Goal: Task Accomplishment & Management: Use online tool/utility

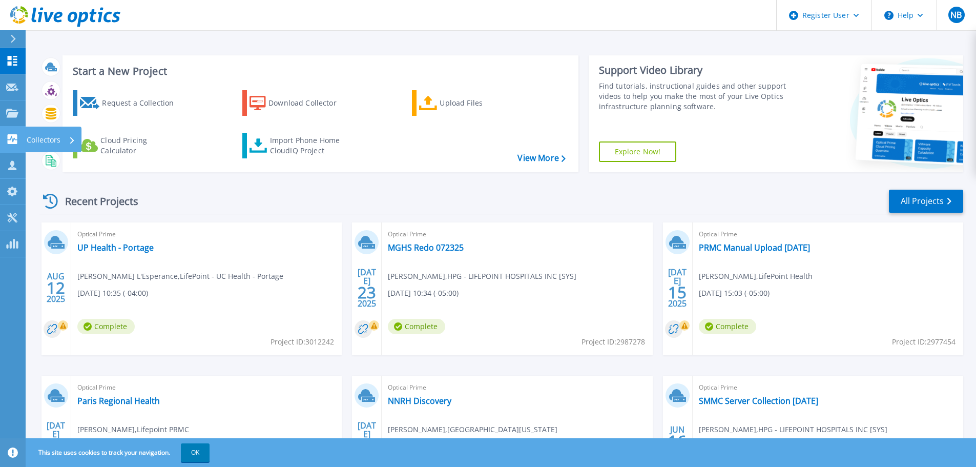
click at [11, 136] on icon at bounding box center [12, 139] width 12 height 10
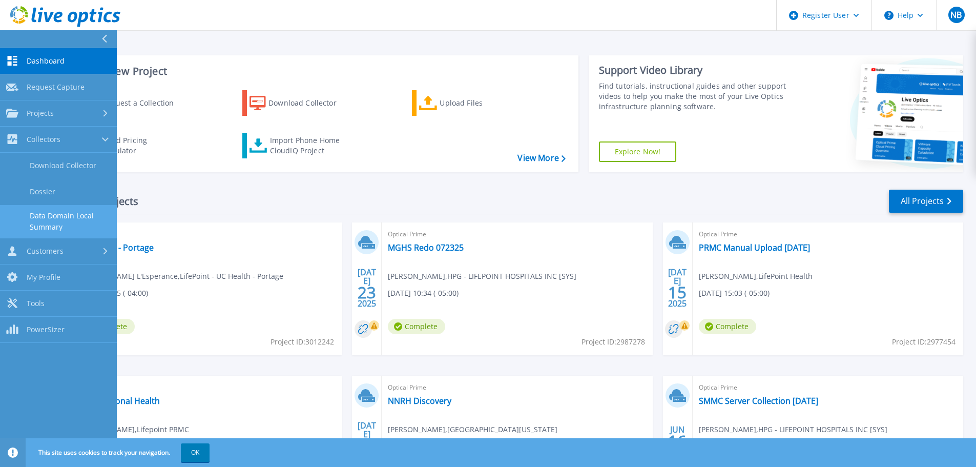
click at [50, 219] on link "Data Domain Local Summary" at bounding box center [58, 221] width 117 height 33
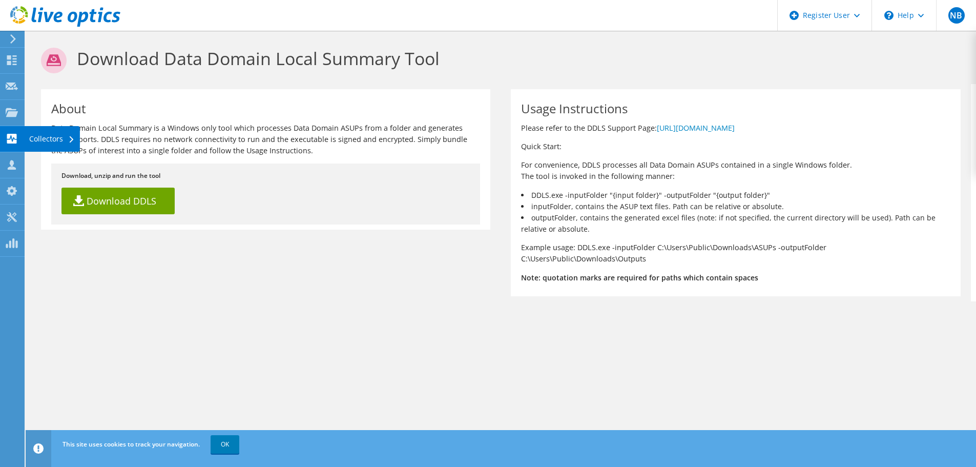
click at [16, 135] on use at bounding box center [12, 139] width 10 height 10
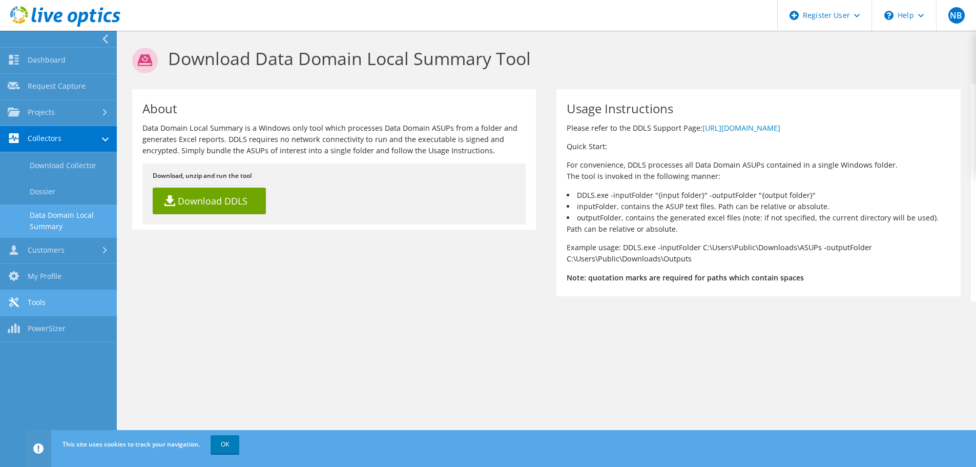
click at [39, 302] on link "Tools" at bounding box center [58, 303] width 117 height 26
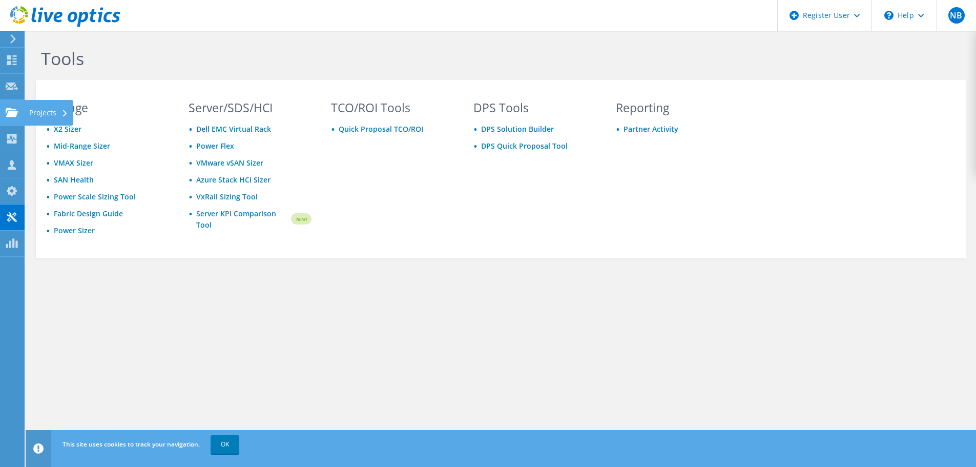
click at [11, 110] on icon at bounding box center [12, 113] width 12 height 10
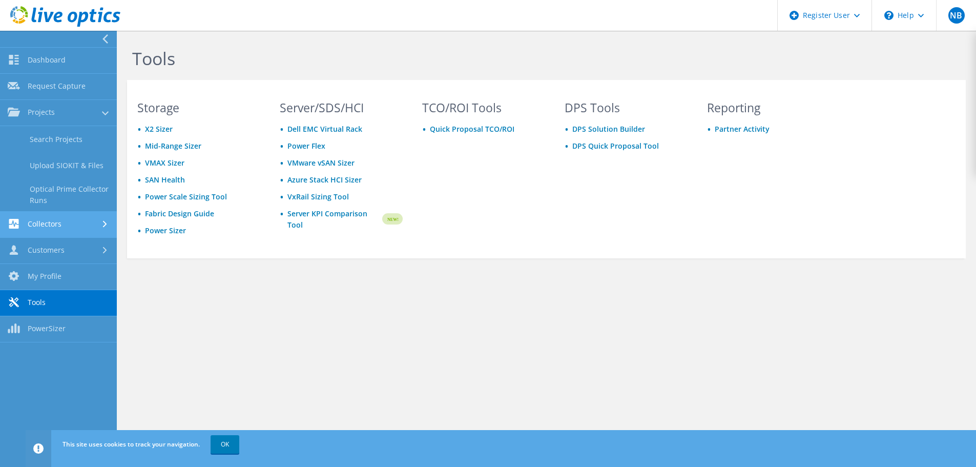
click at [78, 221] on link "Collectors" at bounding box center [58, 225] width 117 height 26
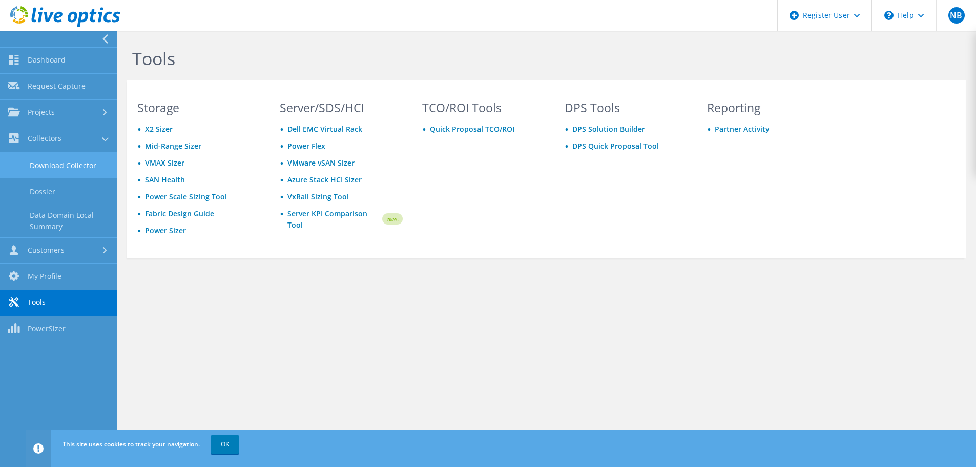
click at [70, 166] on link "Download Collector" at bounding box center [58, 165] width 117 height 26
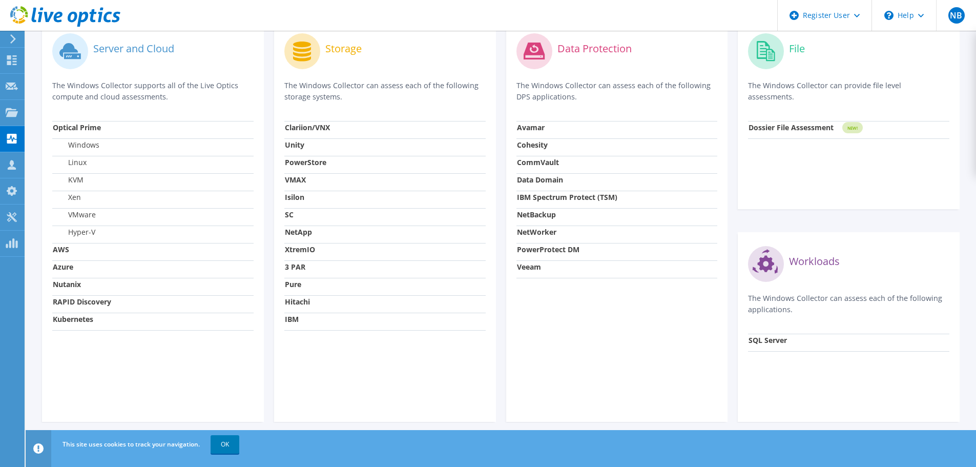
scroll to position [330, 0]
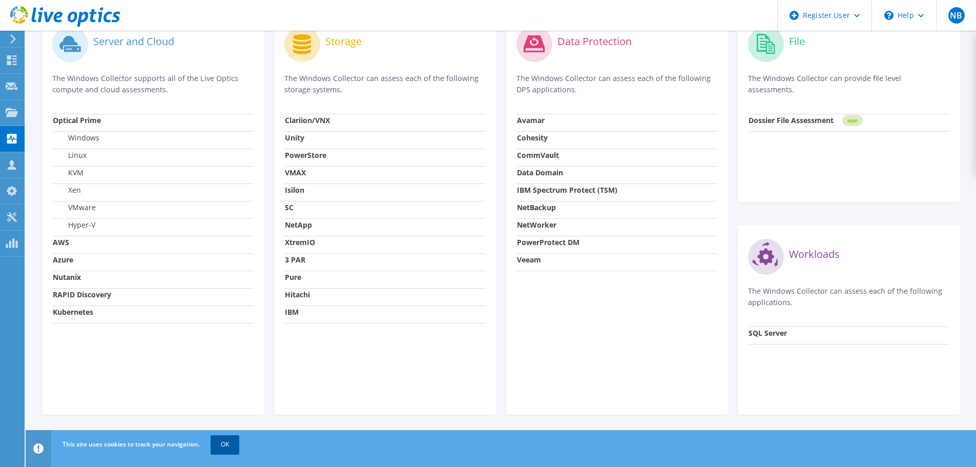
click at [230, 445] on link "OK" at bounding box center [225, 444] width 29 height 18
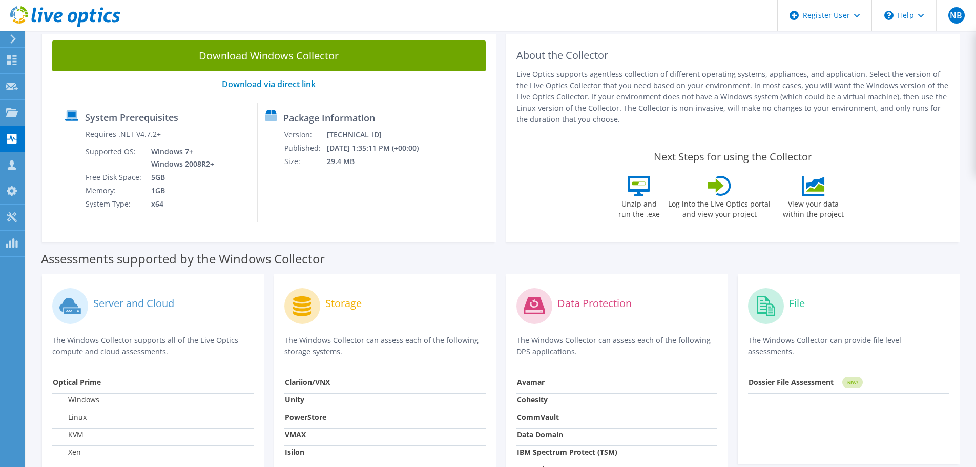
scroll to position [0, 0]
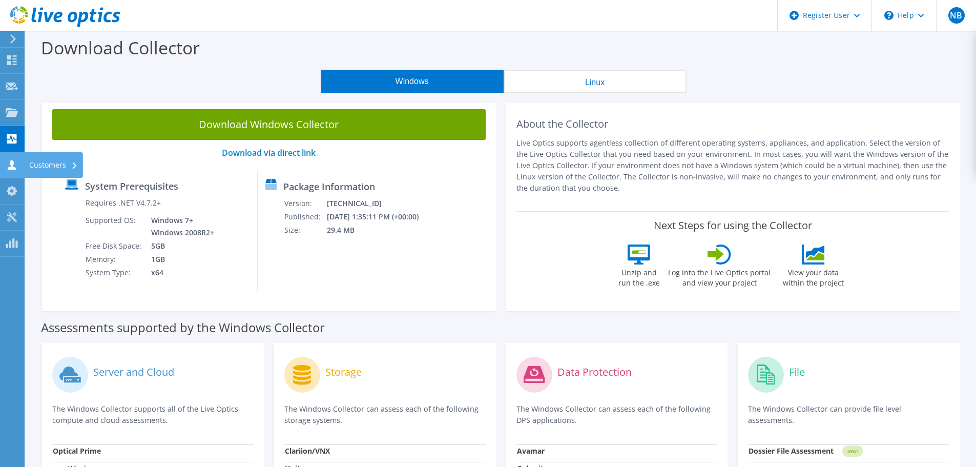
click at [10, 163] on use at bounding box center [12, 165] width 8 height 10
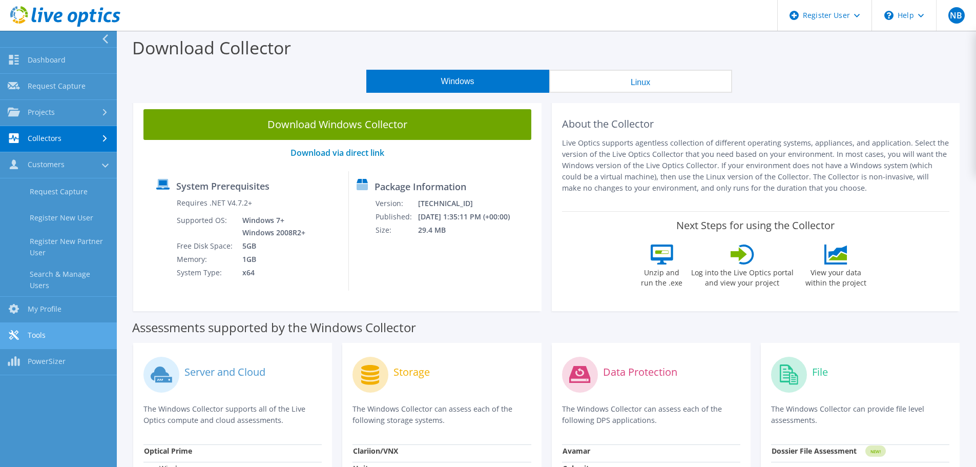
click at [33, 328] on link "Tools" at bounding box center [58, 336] width 117 height 26
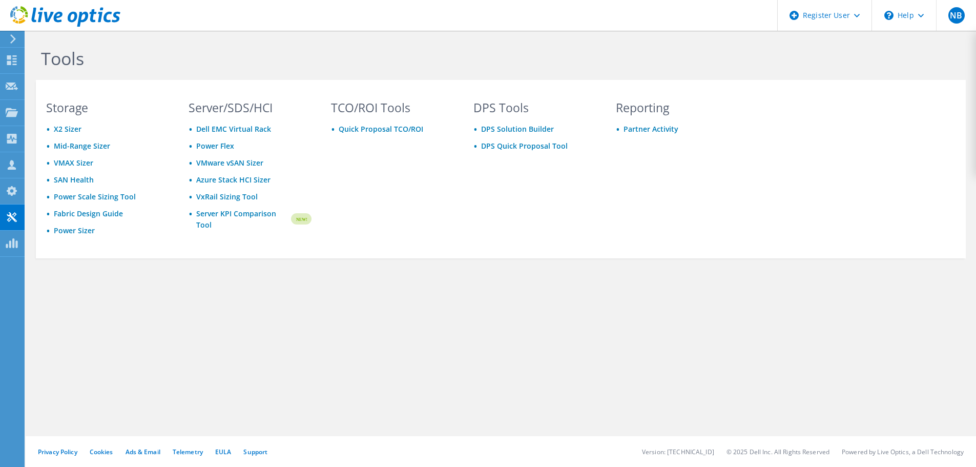
click at [11, 37] on icon at bounding box center [13, 38] width 8 height 9
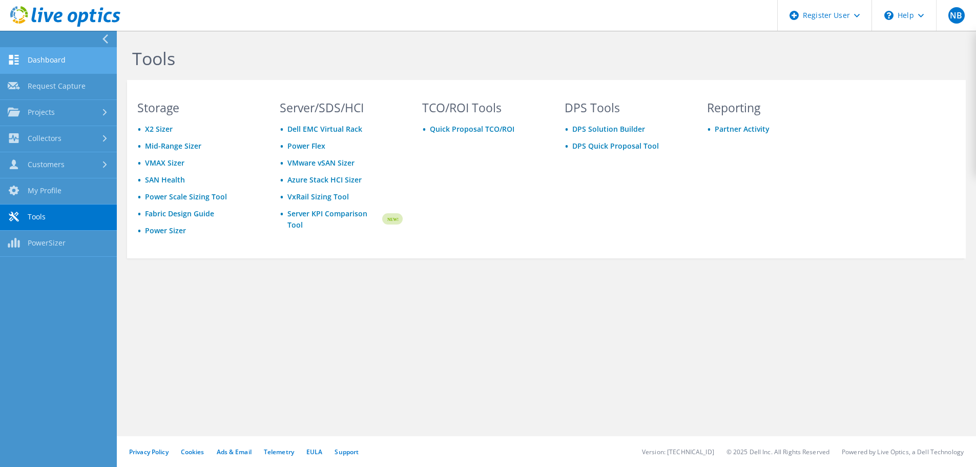
click at [57, 59] on link "Dashboard" at bounding box center [58, 61] width 117 height 26
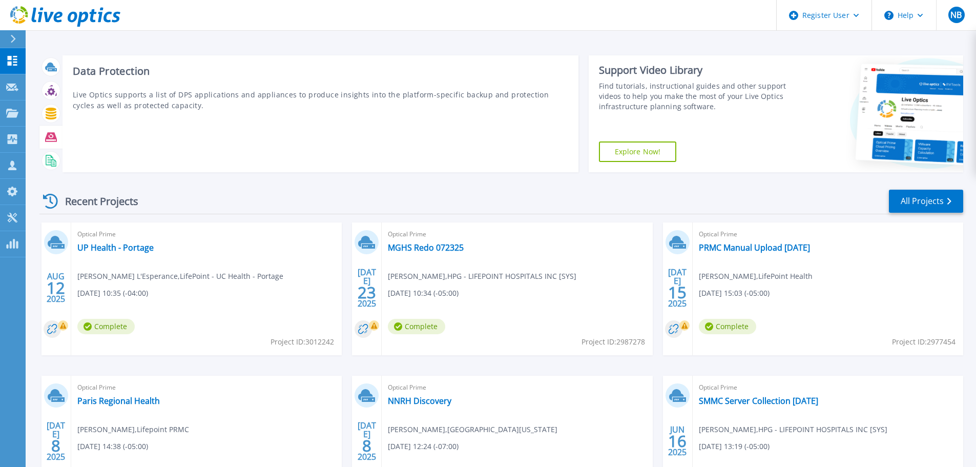
click at [49, 135] on icon at bounding box center [51, 136] width 12 height 9
click at [119, 66] on h3 "Data Protection" at bounding box center [320, 71] width 495 height 11
click at [48, 161] on icon at bounding box center [51, 161] width 12 height 12
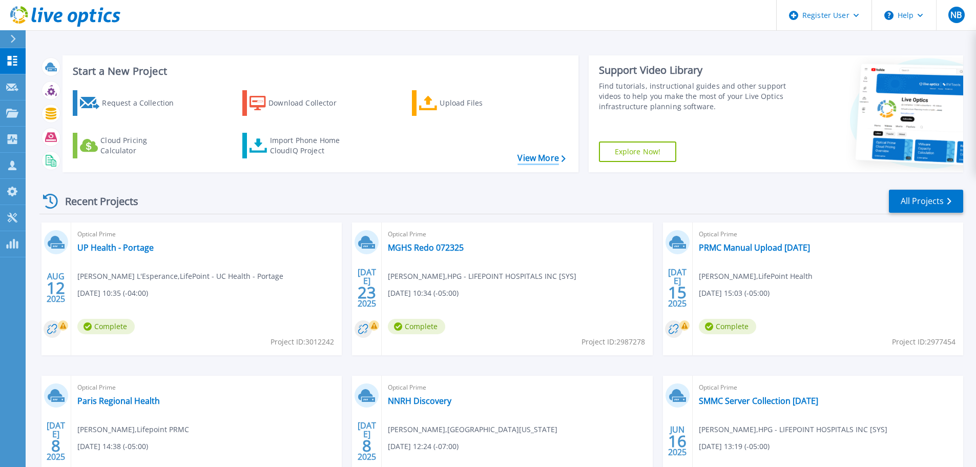
click at [531, 163] on link "View More" at bounding box center [541, 158] width 48 height 10
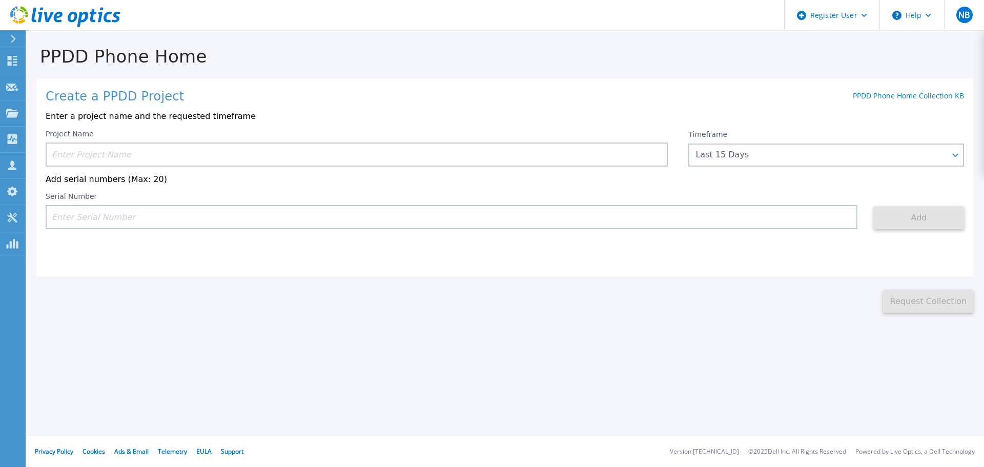
click at [13, 37] on icon at bounding box center [13, 39] width 5 height 8
click at [334, 399] on div "PPDD Phone Home Create a PPDD Project PPDD Phone Home Collection KB Enter a pro…" at bounding box center [492, 233] width 984 height 467
click at [11, 35] on icon at bounding box center [13, 39] width 6 height 8
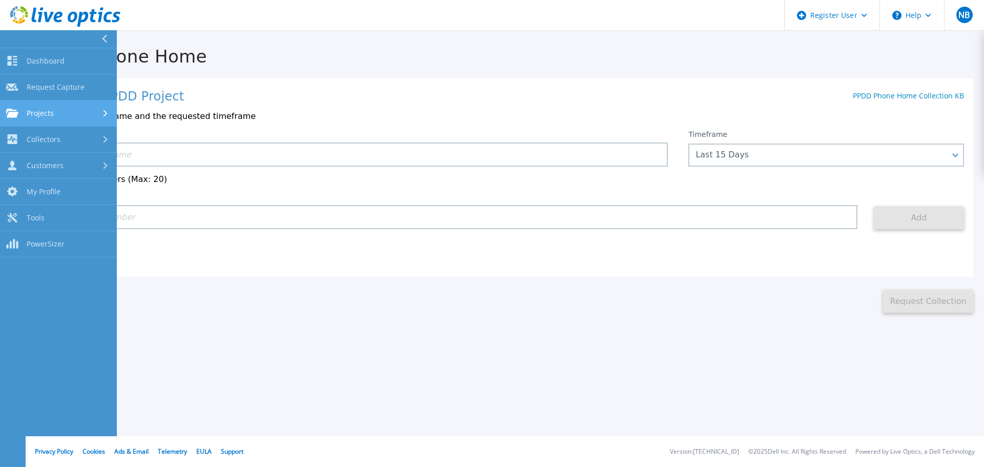
click at [70, 109] on div "Projects" at bounding box center [58, 113] width 105 height 9
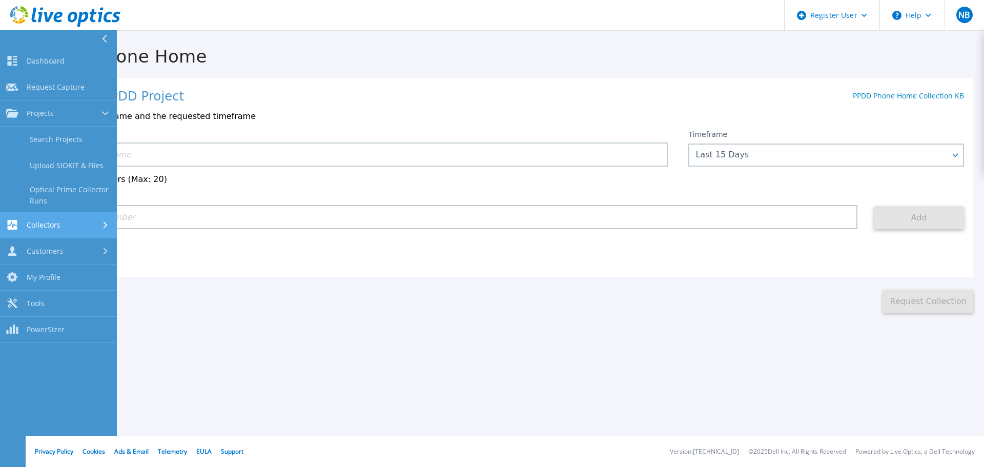
click at [65, 220] on div "Collectors" at bounding box center [58, 225] width 105 height 10
click at [63, 252] on div "Customers" at bounding box center [58, 251] width 105 height 10
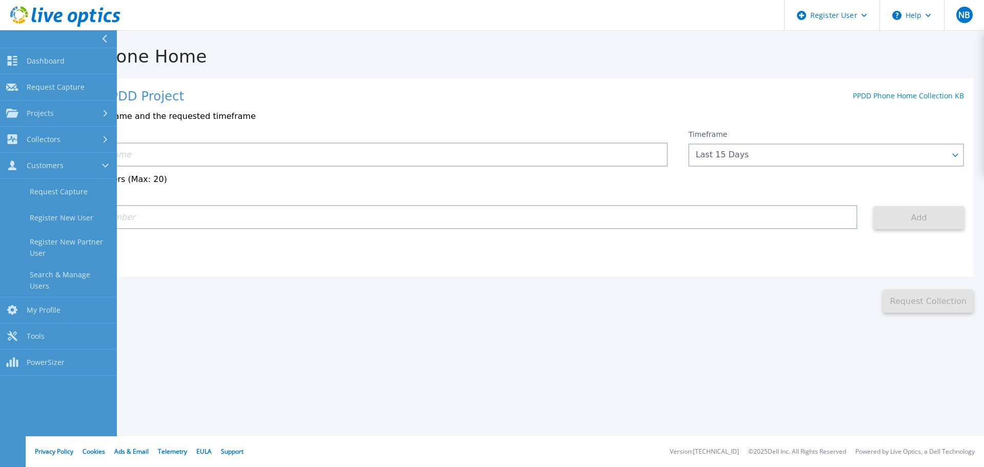
click at [108, 37] on div at bounding box center [108, 38] width 16 height 17
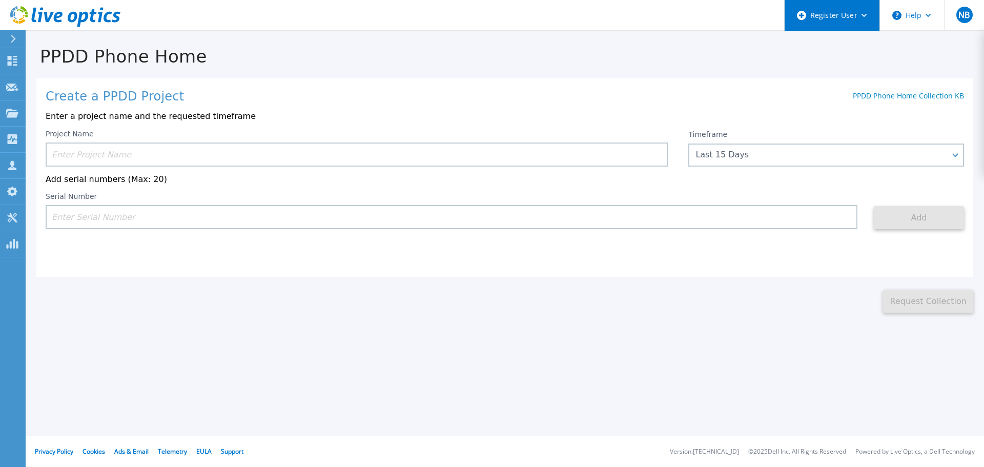
click at [863, 14] on icon at bounding box center [864, 16] width 6 height 4
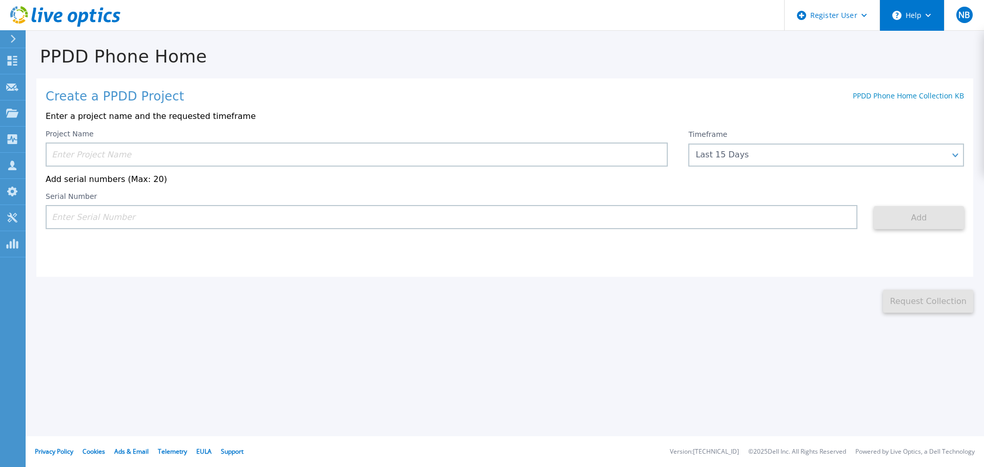
click at [925, 16] on icon at bounding box center [928, 16] width 6 height 4
click at [965, 15] on span "NB" at bounding box center [963, 15] width 11 height 8
drag, startPoint x: 635, startPoint y: 345, endPoint x: 584, endPoint y: 349, distance: 50.4
click at [635, 344] on div "PPDD Phone Home Create a PPDD Project PPDD Phone Home Collection KB Enter a pro…" at bounding box center [492, 233] width 984 height 467
click at [272, 154] on input at bounding box center [357, 154] width 622 height 24
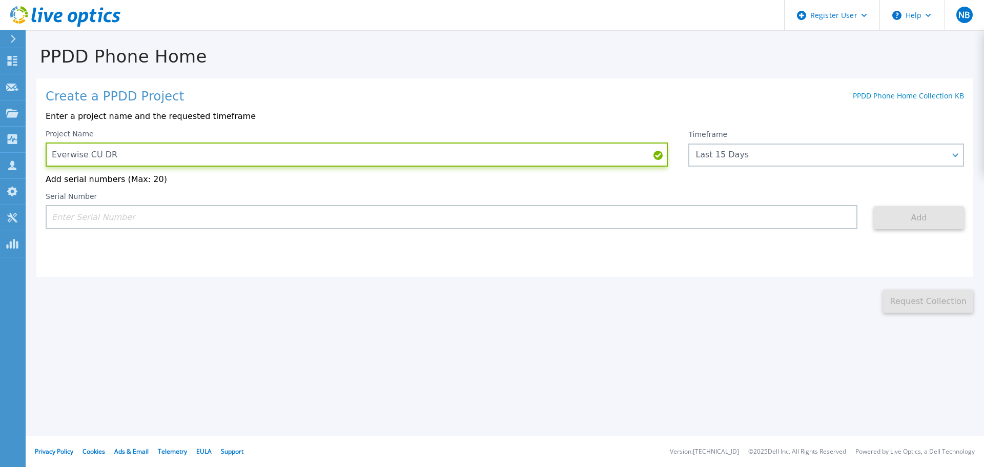
type input "Everwise CU DR"
click at [212, 219] on input at bounding box center [451, 217] width 811 height 24
paste input "APM00220322371"
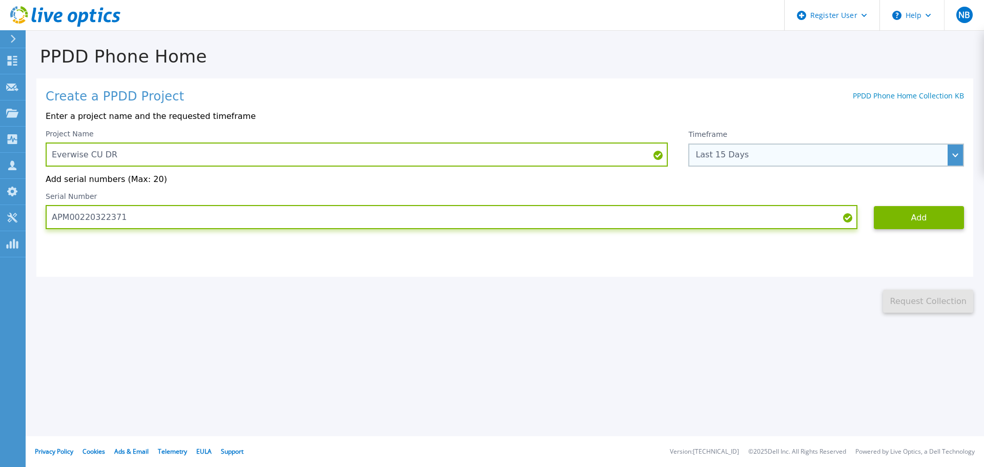
type input "APM00220322371"
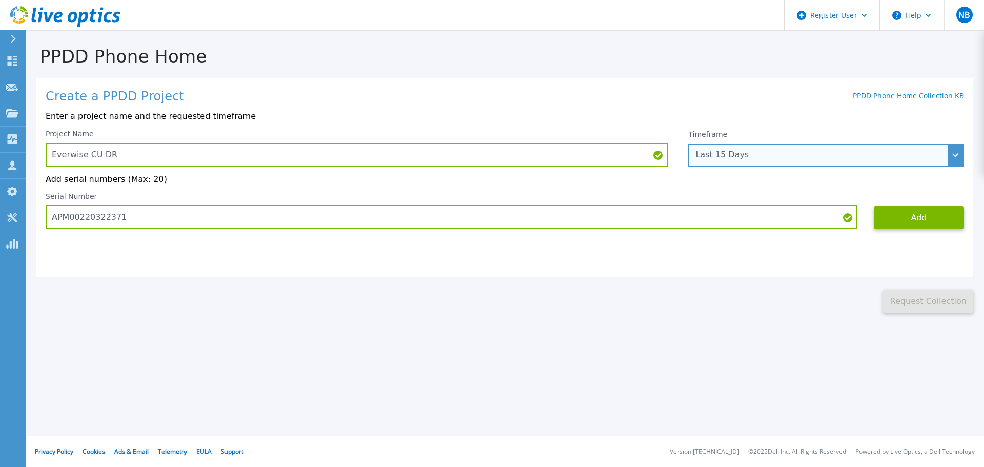
click at [805, 149] on div "Last 15 Days" at bounding box center [826, 154] width 276 height 23
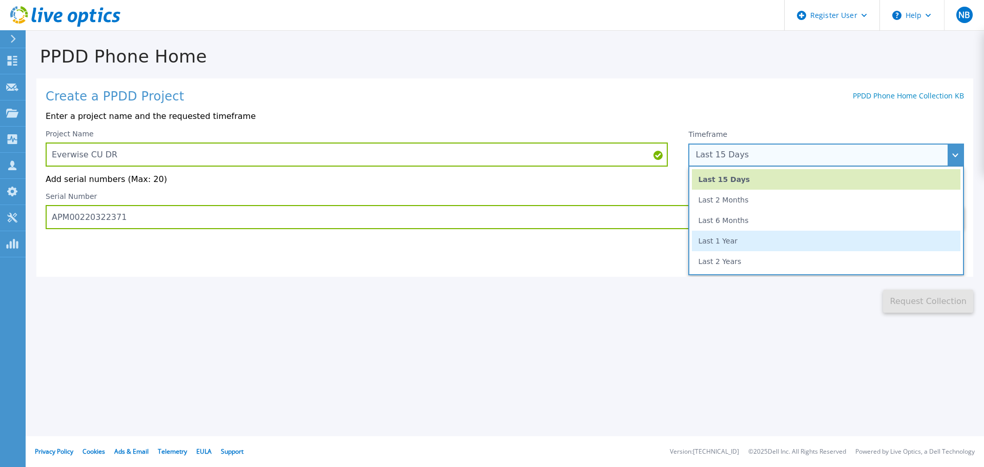
click at [786, 239] on li "Last 1 Year" at bounding box center [826, 241] width 268 height 20
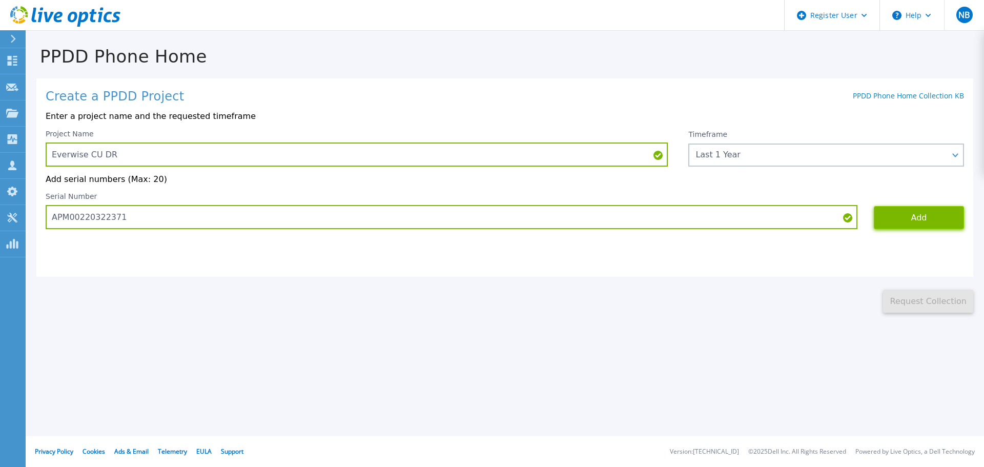
click at [901, 221] on button "Add" at bounding box center [918, 217] width 90 height 23
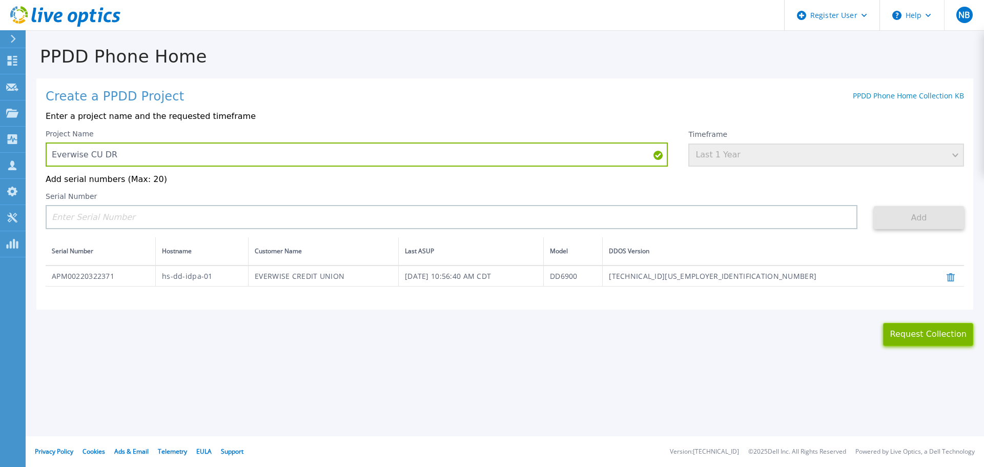
click at [938, 340] on button "Request Collection" at bounding box center [928, 334] width 90 height 23
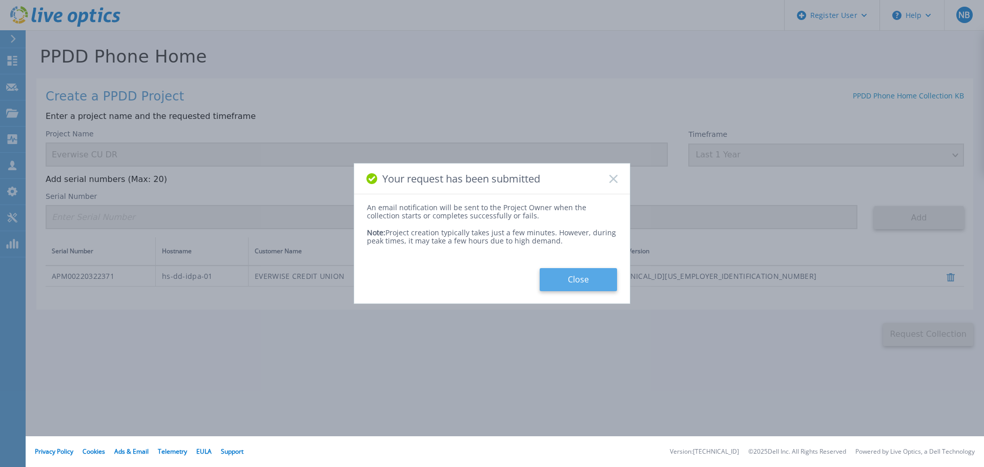
click at [568, 280] on button "Close" at bounding box center [577, 279] width 77 height 23
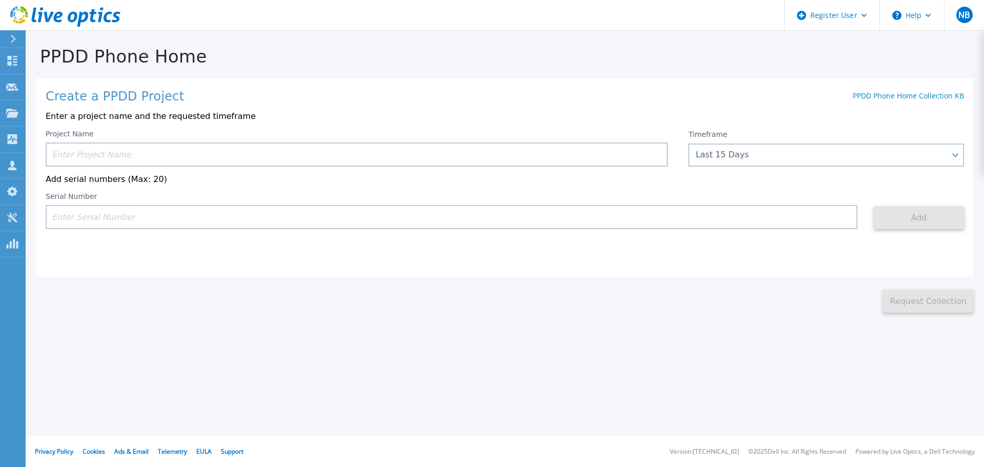
click at [14, 37] on icon at bounding box center [13, 39] width 5 height 8
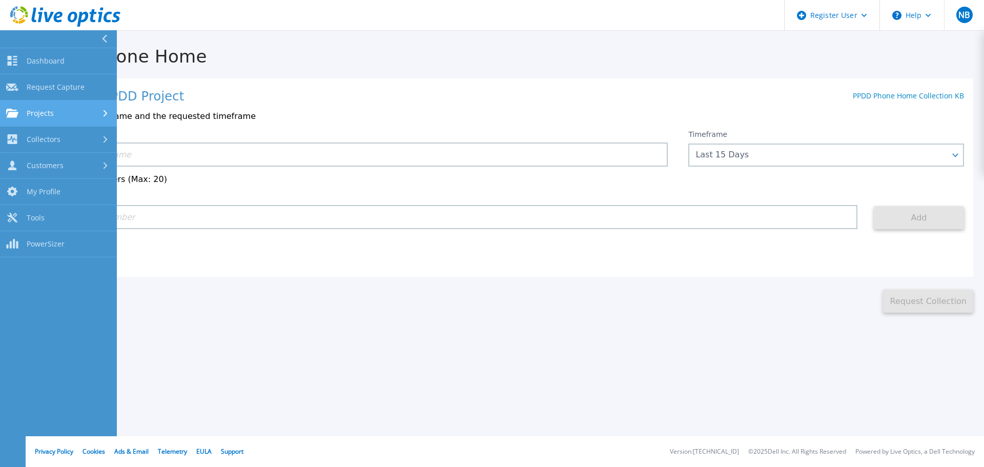
click at [68, 109] on div "Projects" at bounding box center [58, 113] width 105 height 9
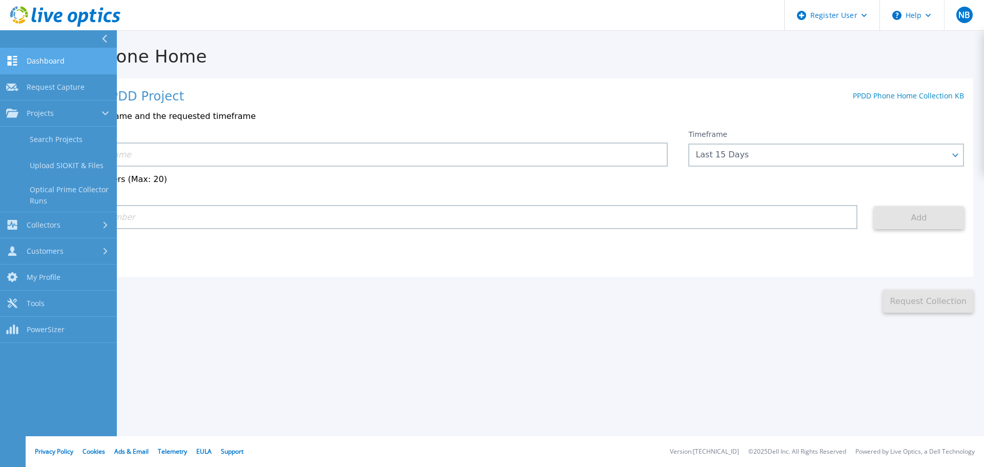
click at [56, 61] on span "Dashboard" at bounding box center [46, 60] width 38 height 9
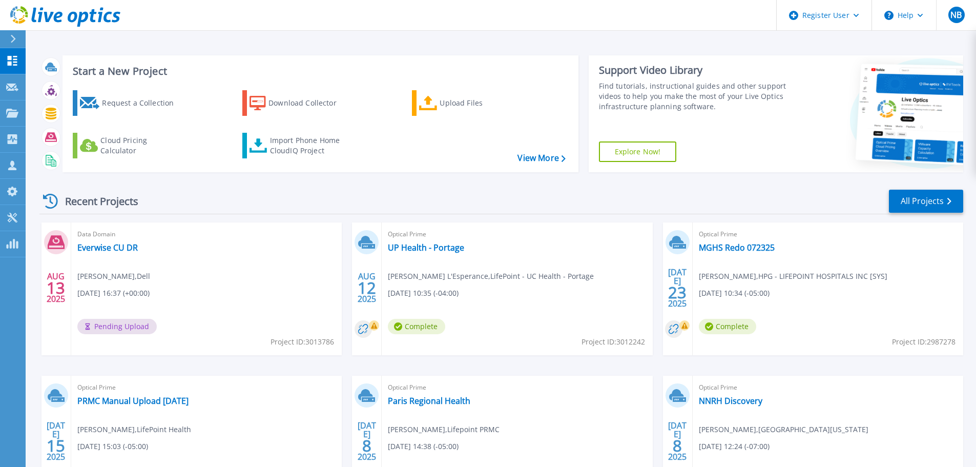
click at [246, 272] on div "Data Domain Everwise CU [PERSON_NAME] , Dell [DATE] 16:37 (+00:00) Pending Uplo…" at bounding box center [206, 288] width 270 height 133
click at [44, 16] on icon at bounding box center [65, 16] width 110 height 21
click at [305, 139] on div "Import Phone Home CloudIQ Project" at bounding box center [310, 145] width 80 height 20
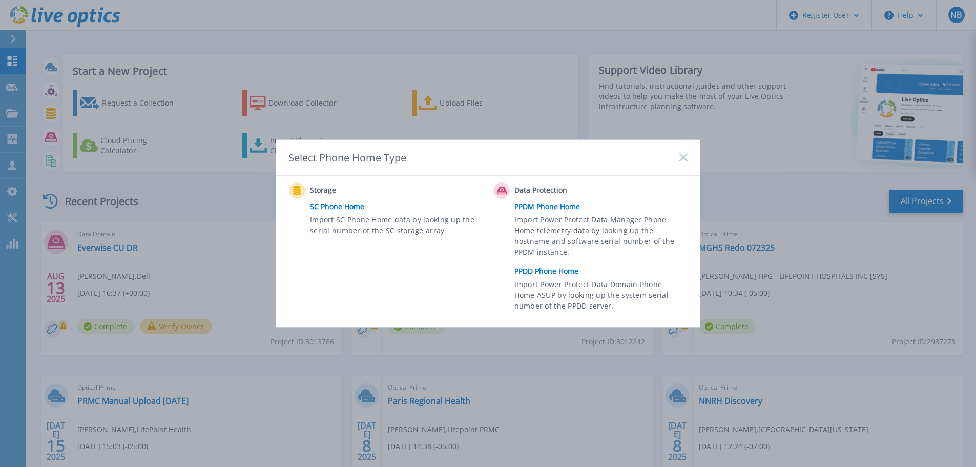
click at [559, 270] on link "PPDD Phone Home" at bounding box center [603, 270] width 178 height 15
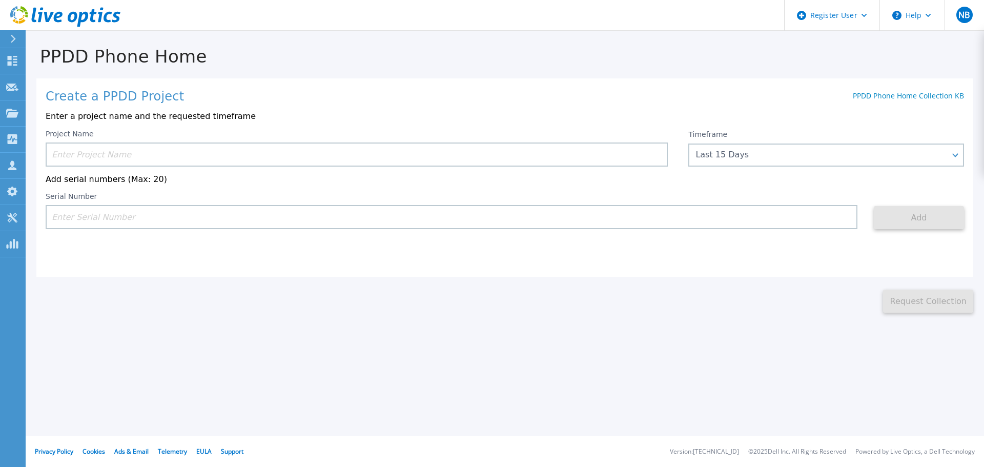
click at [11, 38] on icon at bounding box center [13, 39] width 6 height 8
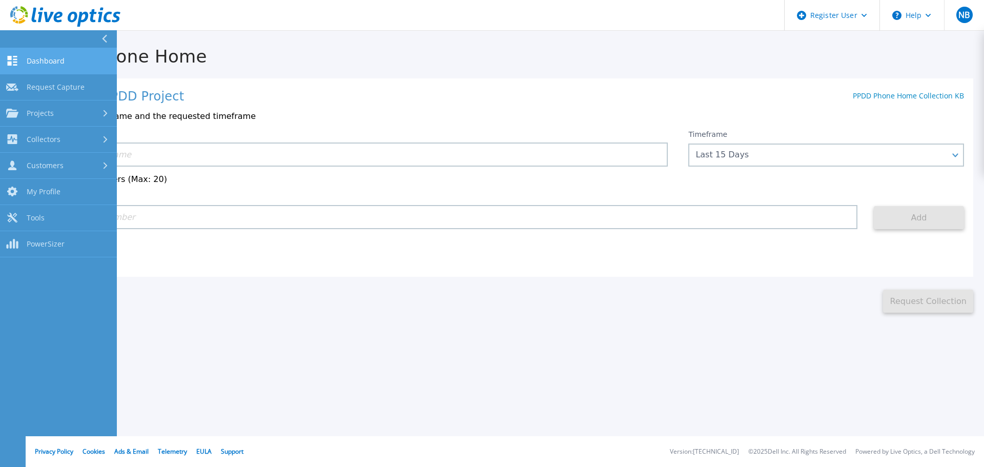
click at [47, 60] on span "Dashboard" at bounding box center [46, 60] width 38 height 9
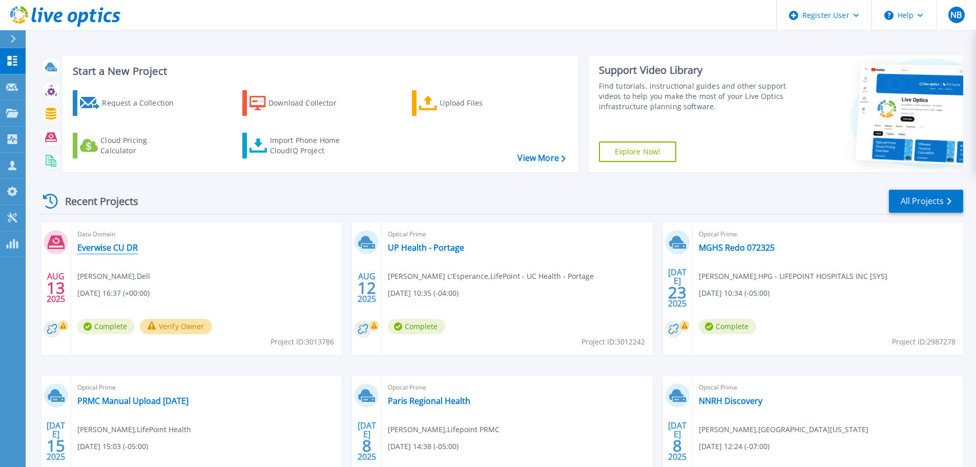
click at [121, 247] on link "Everwise CU DR" at bounding box center [107, 247] width 60 height 10
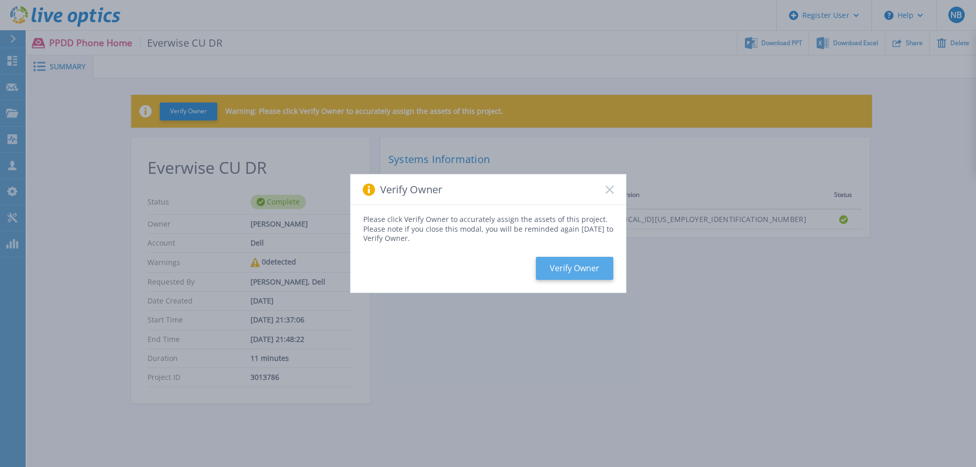
click at [563, 270] on button "Verify Owner" at bounding box center [574, 268] width 77 height 23
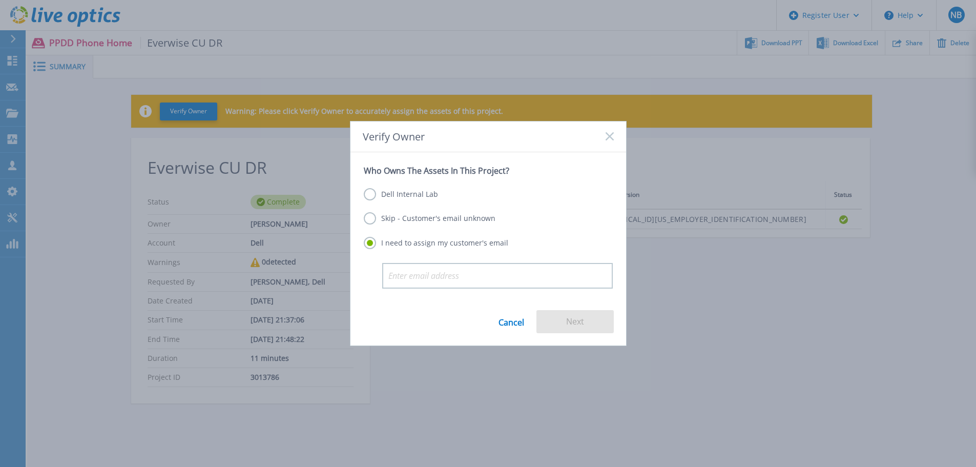
click at [453, 218] on label "Skip - Customer's email unknown" at bounding box center [430, 218] width 132 height 12
click at [0, 0] on input "Skip - Customer's email unknown" at bounding box center [0, 0] width 0 height 0
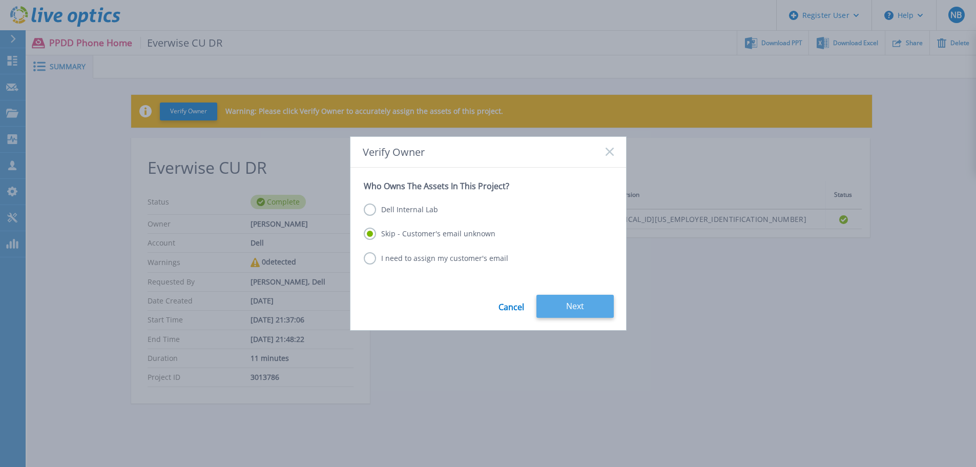
click at [569, 306] on button "Next" at bounding box center [574, 306] width 77 height 23
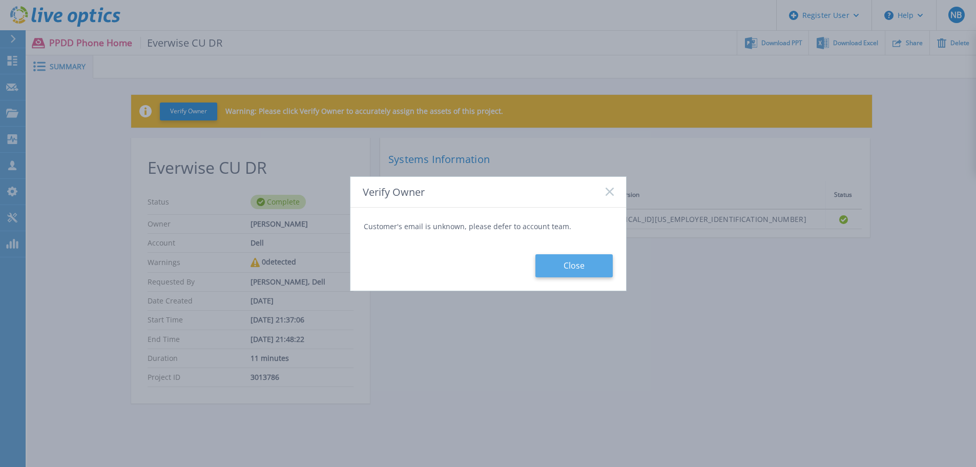
click at [563, 264] on button "Close" at bounding box center [573, 265] width 77 height 23
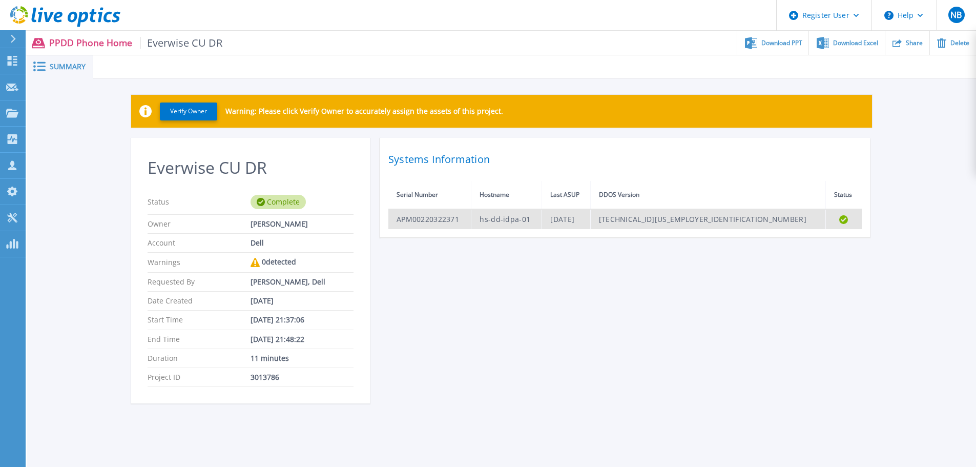
click at [435, 220] on td "APM00220322371" at bounding box center [429, 219] width 83 height 20
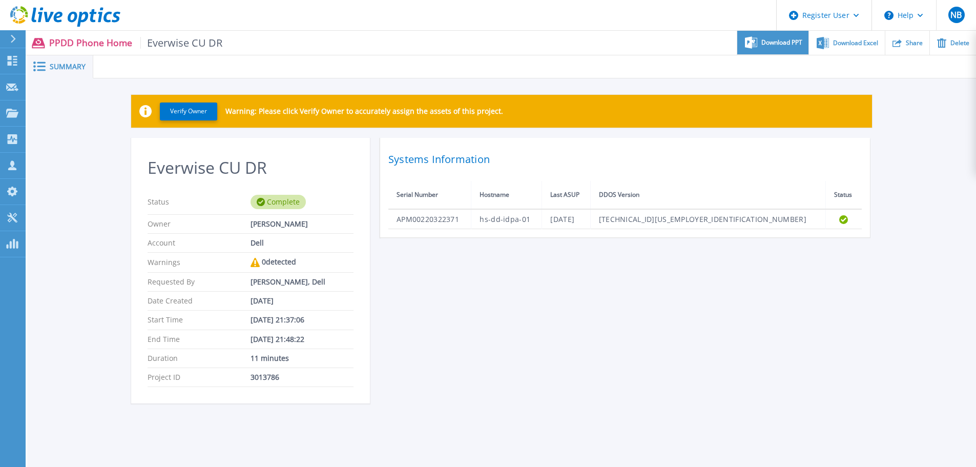
click at [780, 43] on span "Download PPT" at bounding box center [781, 42] width 41 height 6
click at [88, 39] on p "PPDD Phone Home Everwise CU DR" at bounding box center [136, 43] width 174 height 12
click at [9, 39] on button at bounding box center [13, 39] width 26 height 18
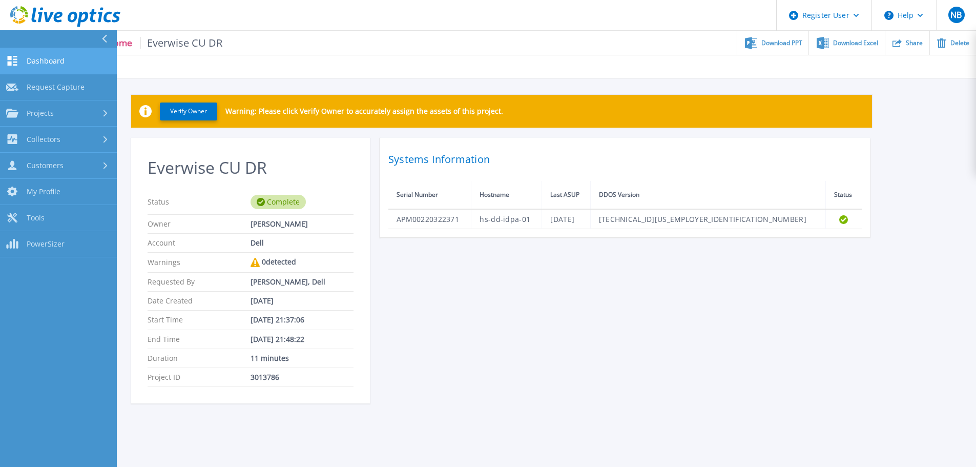
click at [30, 54] on link "Dashboard Dashboard" at bounding box center [58, 61] width 117 height 26
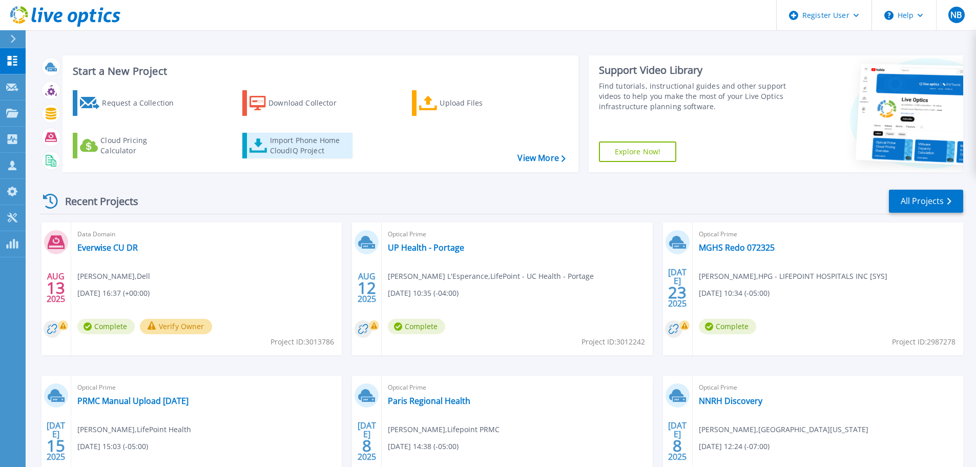
click at [303, 140] on div "Import Phone Home CloudIQ Project" at bounding box center [310, 145] width 80 height 20
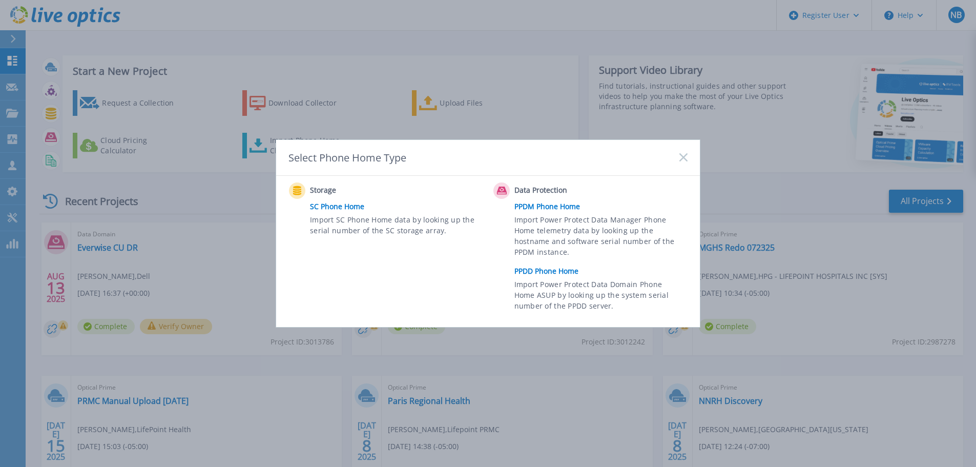
click at [557, 273] on link "PPDD Phone Home" at bounding box center [603, 270] width 178 height 15
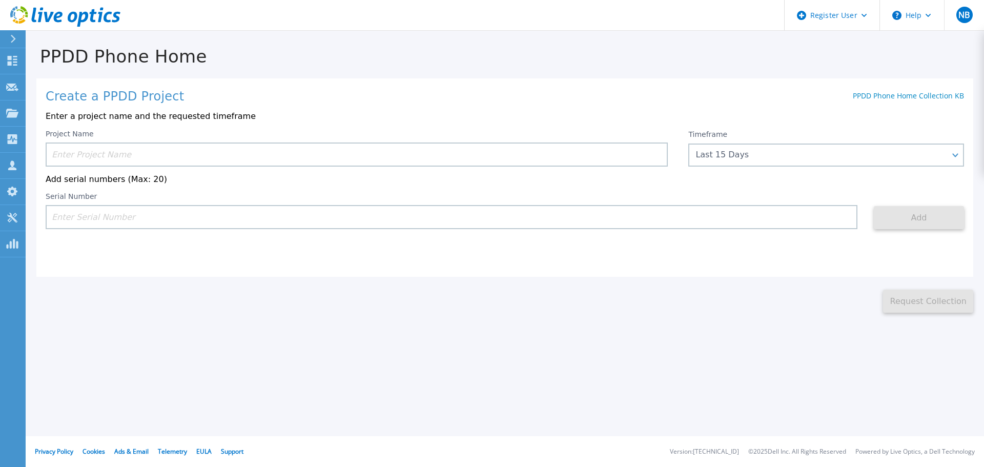
click at [172, 220] on input at bounding box center [451, 217] width 811 height 24
paste input "APM00215322913"
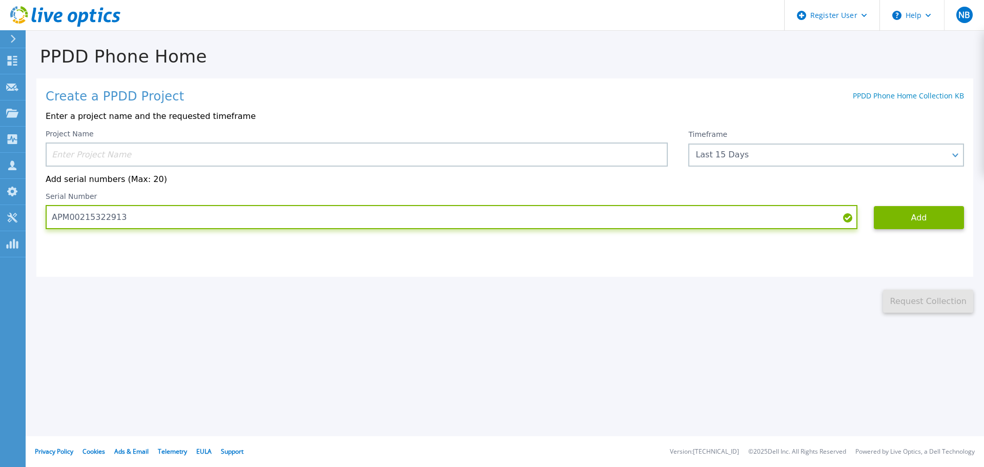
type input "APM00215322913"
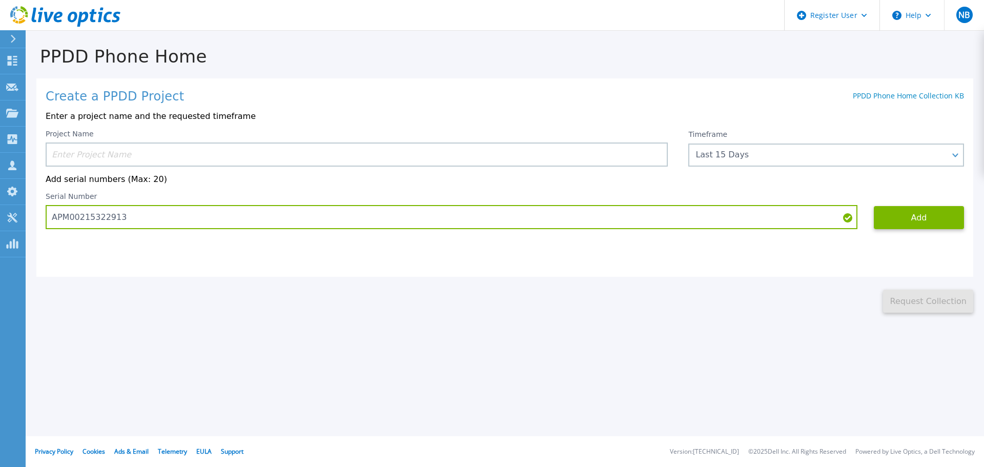
click at [164, 160] on input at bounding box center [357, 154] width 622 height 24
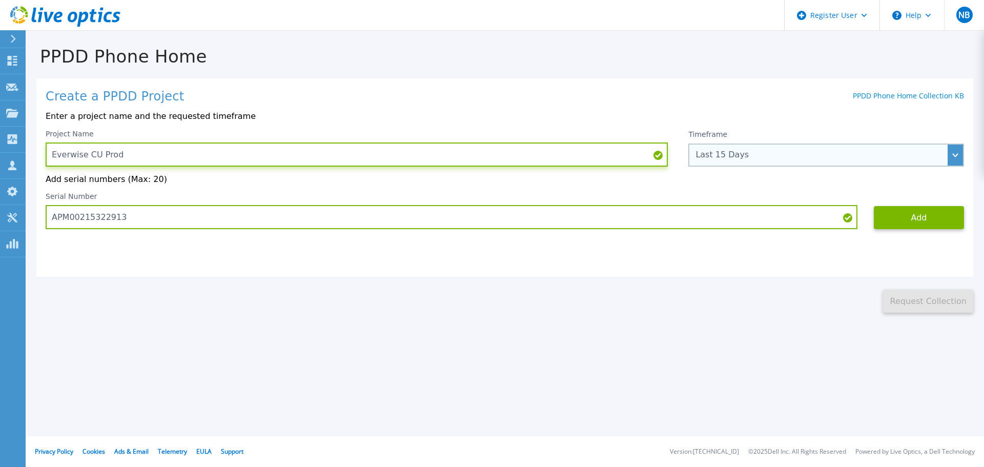
type input "Everwise CU Prod"
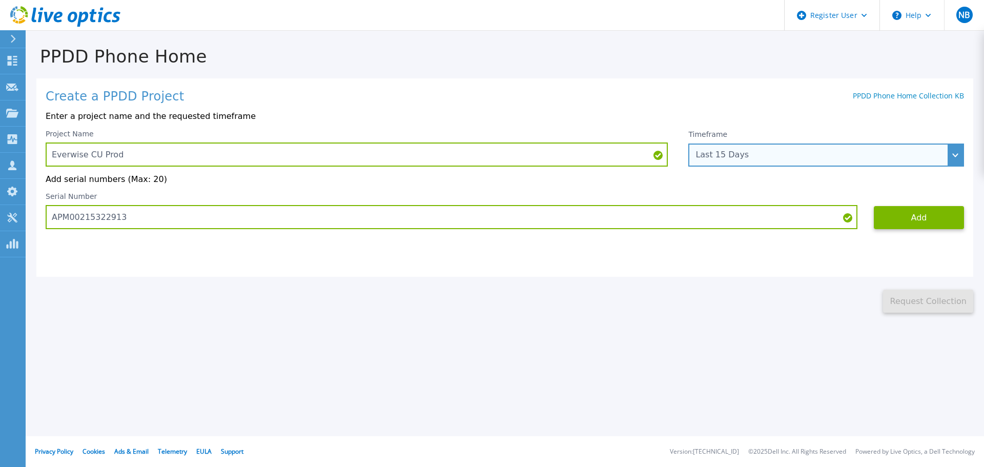
click at [741, 149] on div "Last 15 Days" at bounding box center [826, 154] width 276 height 23
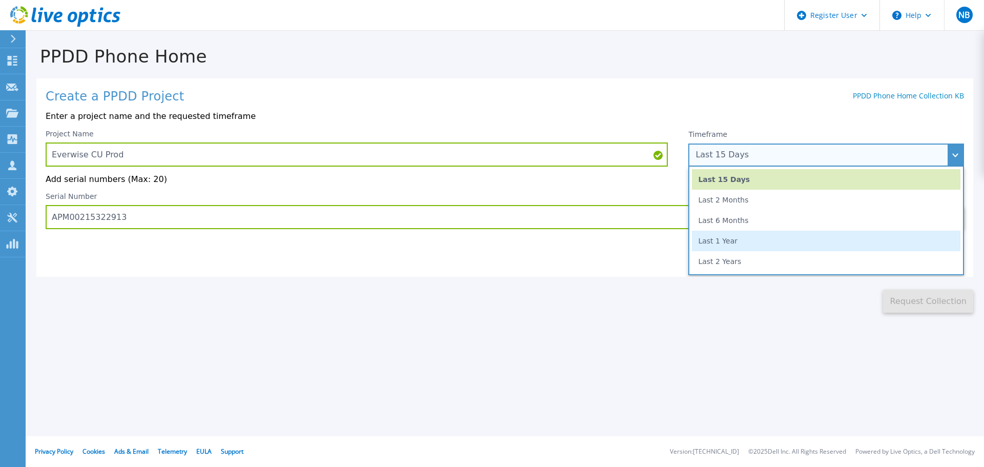
click at [733, 240] on li "Last 1 Year" at bounding box center [826, 241] width 268 height 20
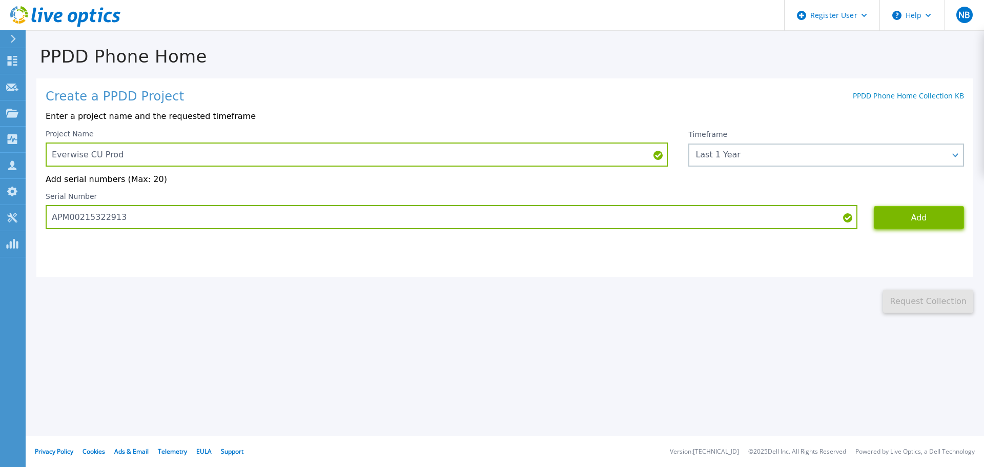
click at [914, 225] on button "Add" at bounding box center [918, 217] width 90 height 23
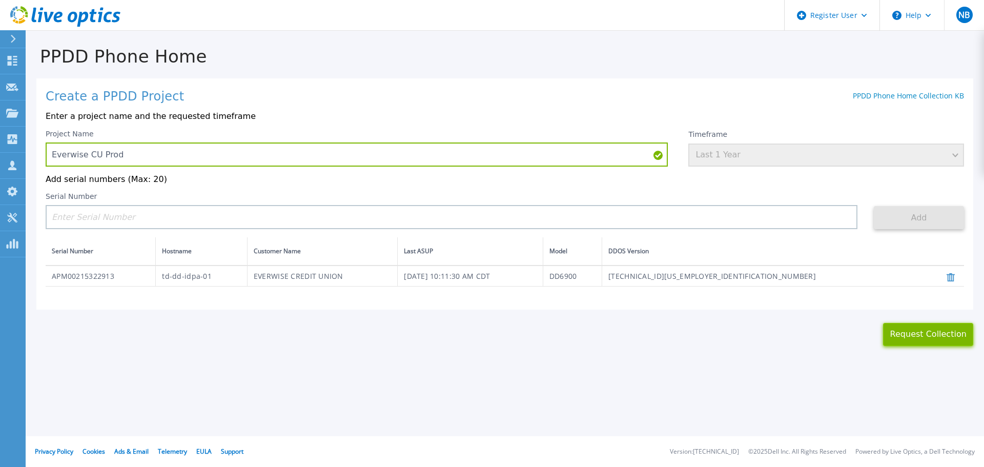
click at [930, 343] on button "Request Collection" at bounding box center [928, 334] width 90 height 23
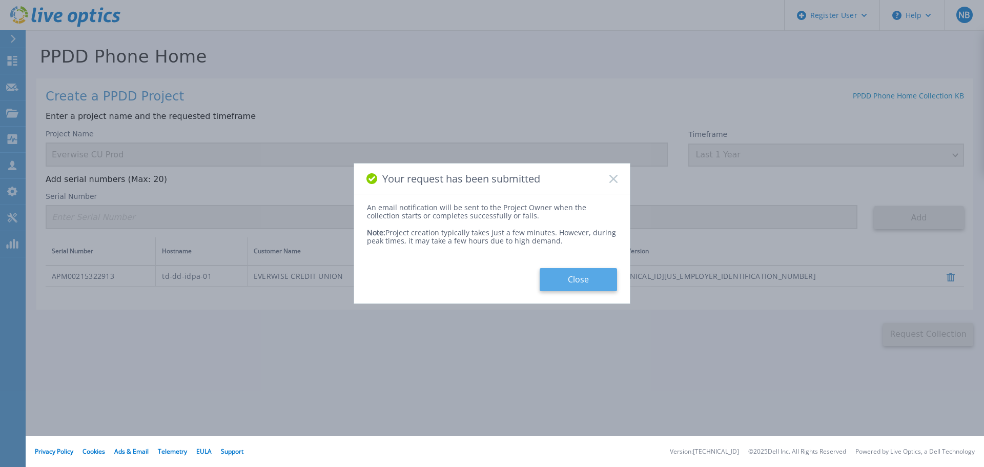
click at [561, 274] on button "Close" at bounding box center [577, 279] width 77 height 23
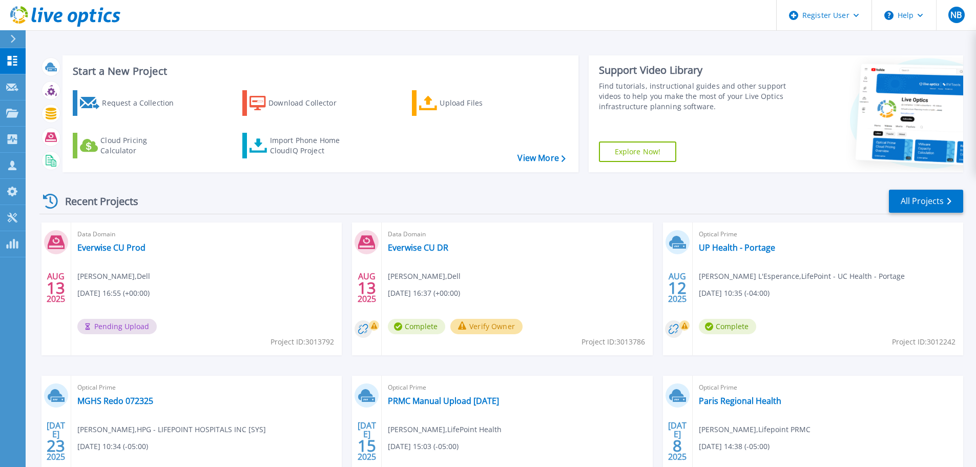
click at [224, 290] on div "Data Domain Everwise CU Prod [PERSON_NAME] , Dell [DATE] 16:55 (+00:00) Pending…" at bounding box center [206, 288] width 270 height 133
click at [550, 20] on header "Register User Help NB Dell User [PERSON_NAME] [PERSON_NAME][EMAIL_ADDRESS][PERS…" at bounding box center [488, 15] width 976 height 31
click at [132, 249] on link "Everwise CU Prod" at bounding box center [111, 247] width 68 height 10
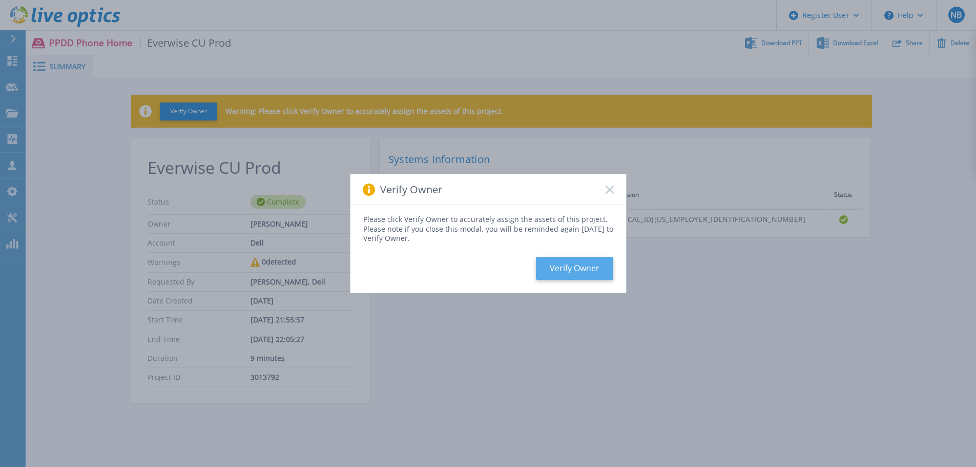
click at [573, 271] on button "Verify Owner" at bounding box center [574, 268] width 77 height 23
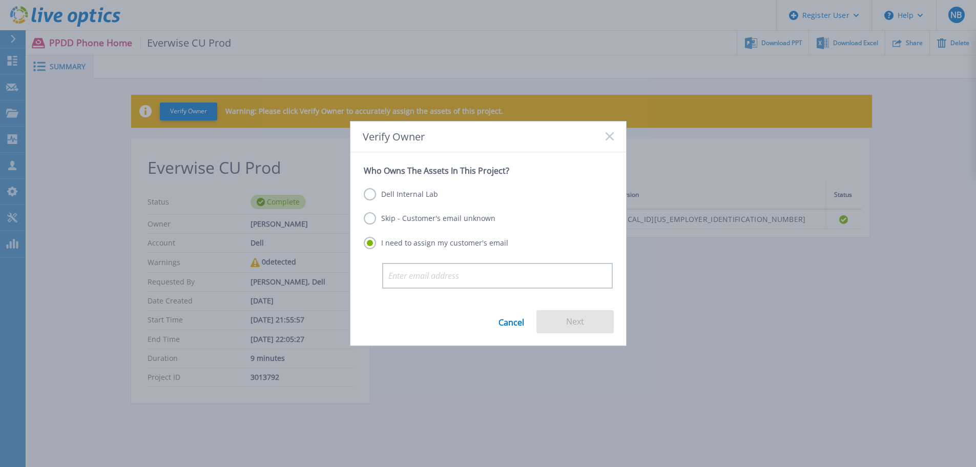
click at [369, 217] on label "Skip - Customer's email unknown" at bounding box center [430, 218] width 132 height 12
click at [0, 0] on input "Skip - Customer's email unknown" at bounding box center [0, 0] width 0 height 0
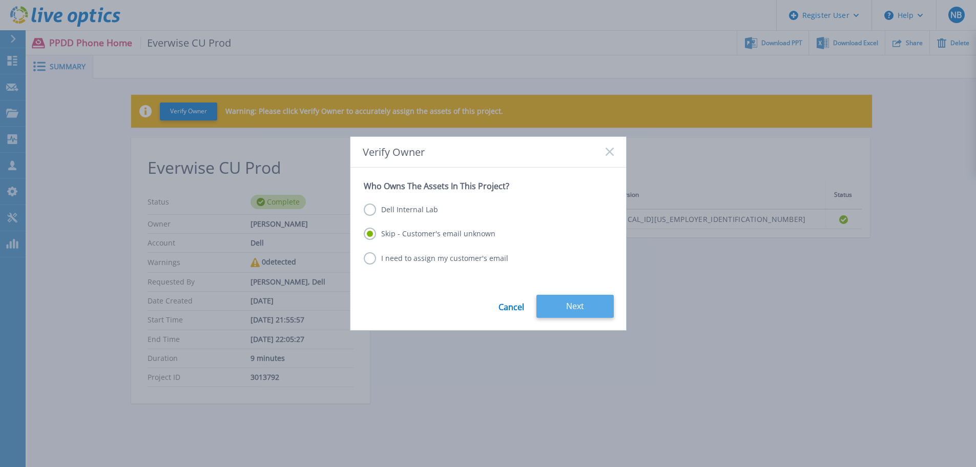
click at [577, 308] on button "Next" at bounding box center [574, 306] width 77 height 23
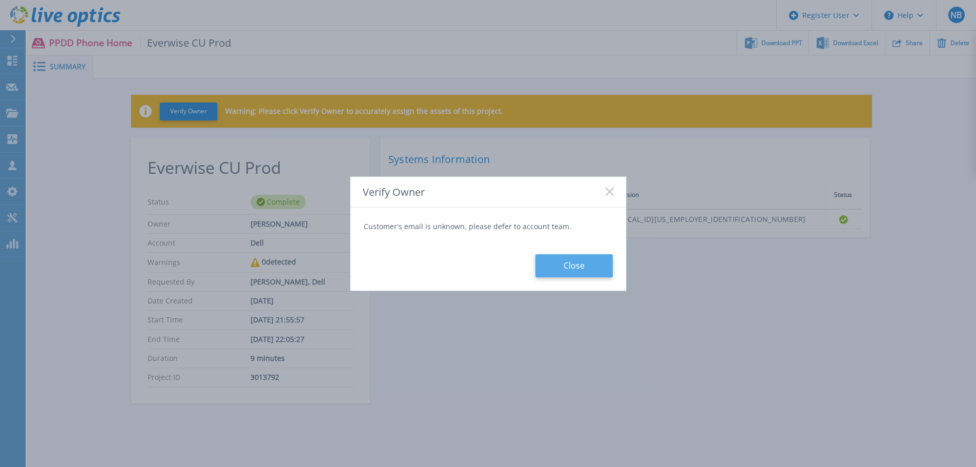
click at [589, 263] on button "Close" at bounding box center [573, 265] width 77 height 23
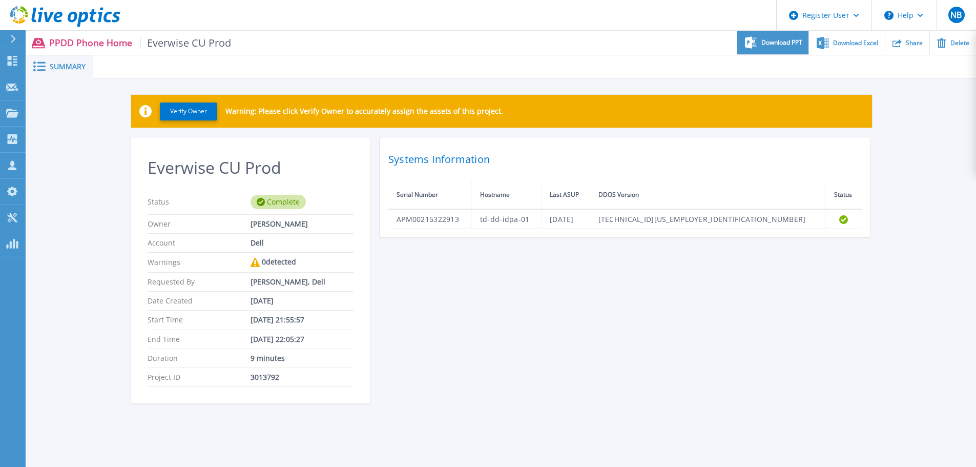
click at [778, 47] on div "Download PPT" at bounding box center [772, 43] width 71 height 24
